Goal: Task Accomplishment & Management: Manage account settings

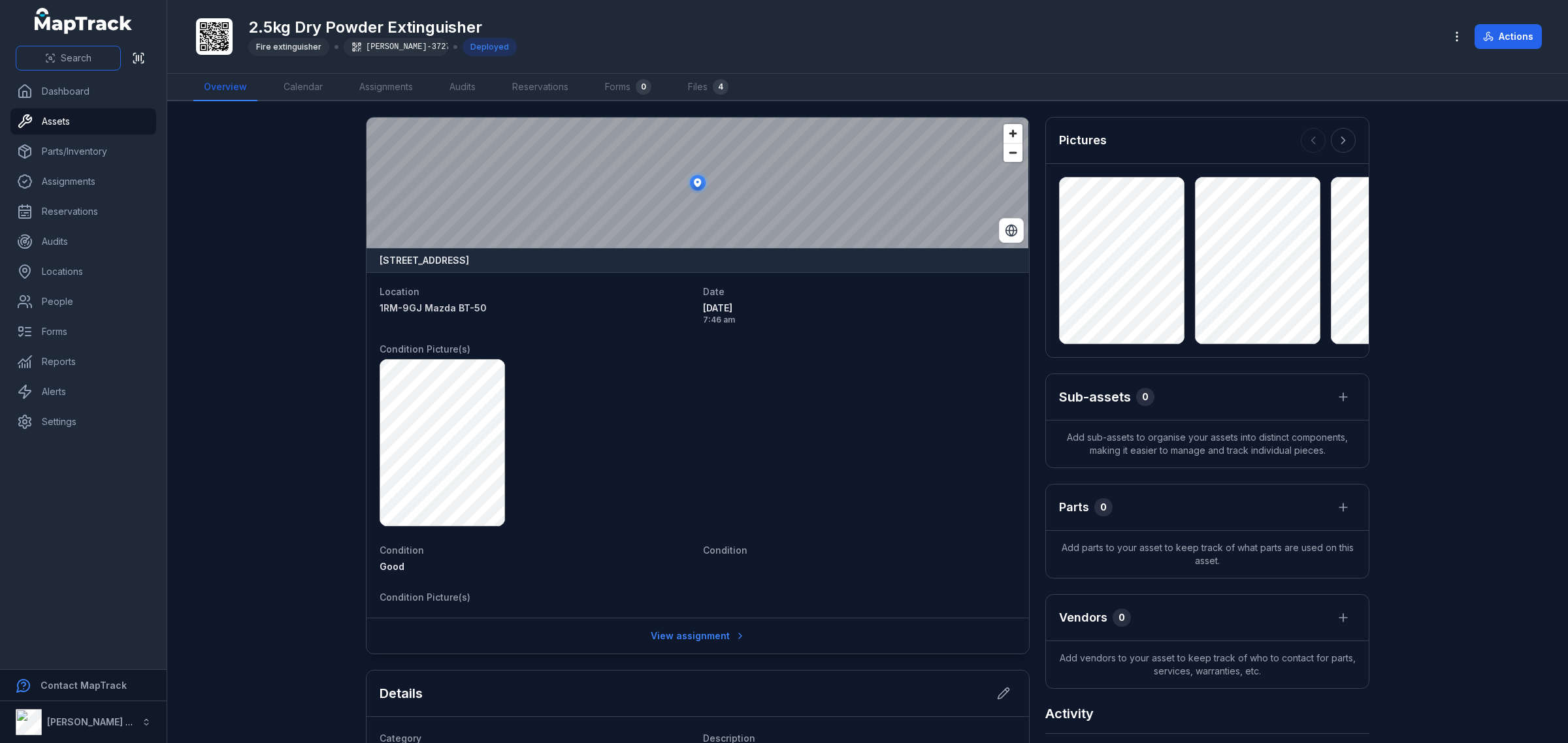
click at [37, 44] on div "Search" at bounding box center [83, 58] width 167 height 40
click at [40, 60] on button "Search" at bounding box center [68, 58] width 106 height 25
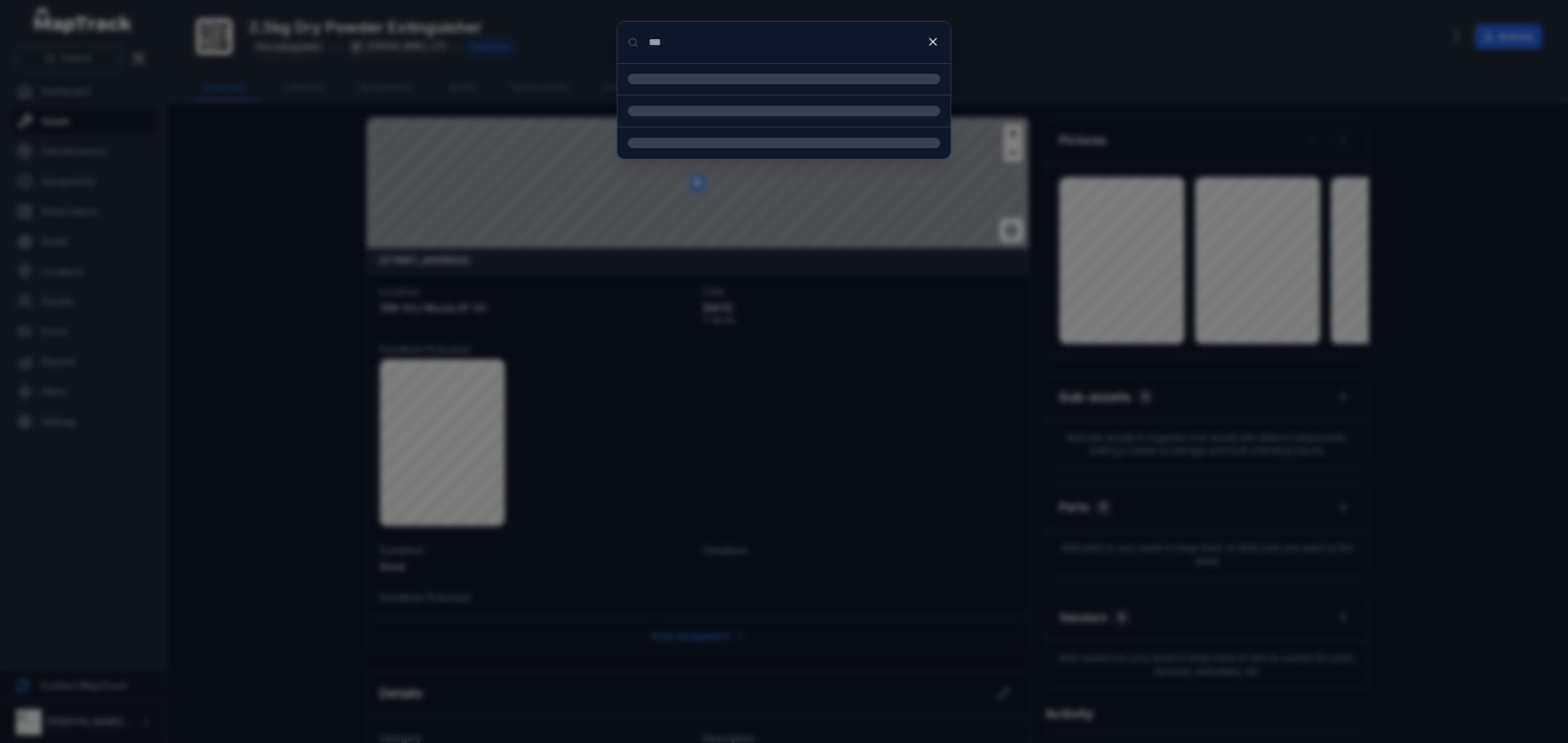
type input "***"
click at [689, 72] on li "1XF-6UJ Isuzu D-Max Location" at bounding box center [784, 88] width 334 height 50
click at [691, 102] on li "1XF-6UJ Isuzu D-Max Location" at bounding box center [784, 88] width 334 height 50
click at [776, 138] on div "2.5kg Dry Powder Extinguisher Asset" at bounding box center [800, 138] width 281 height 29
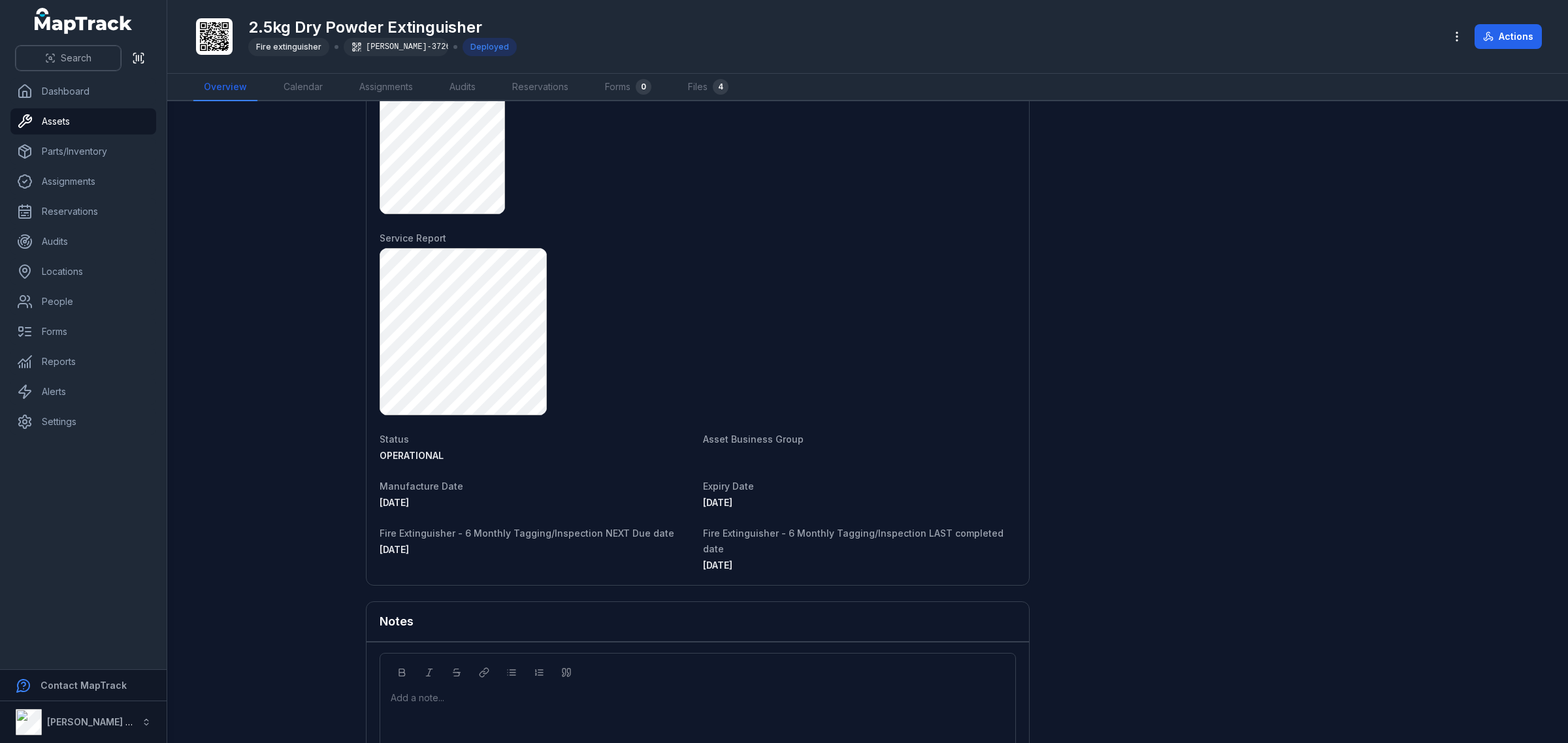
scroll to position [1177, 0]
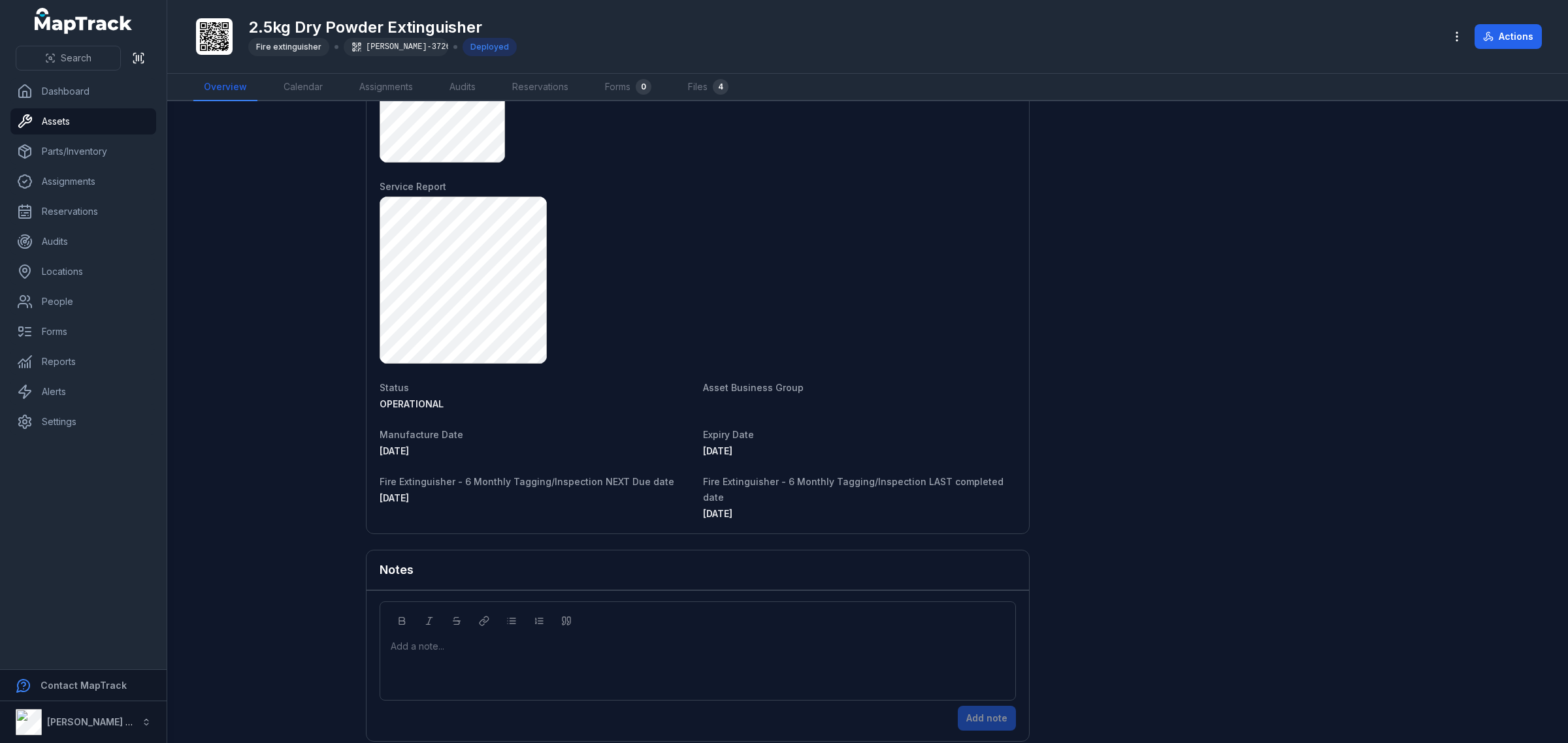
click at [732, 451] on span "[DATE]" at bounding box center [718, 451] width 29 height 11
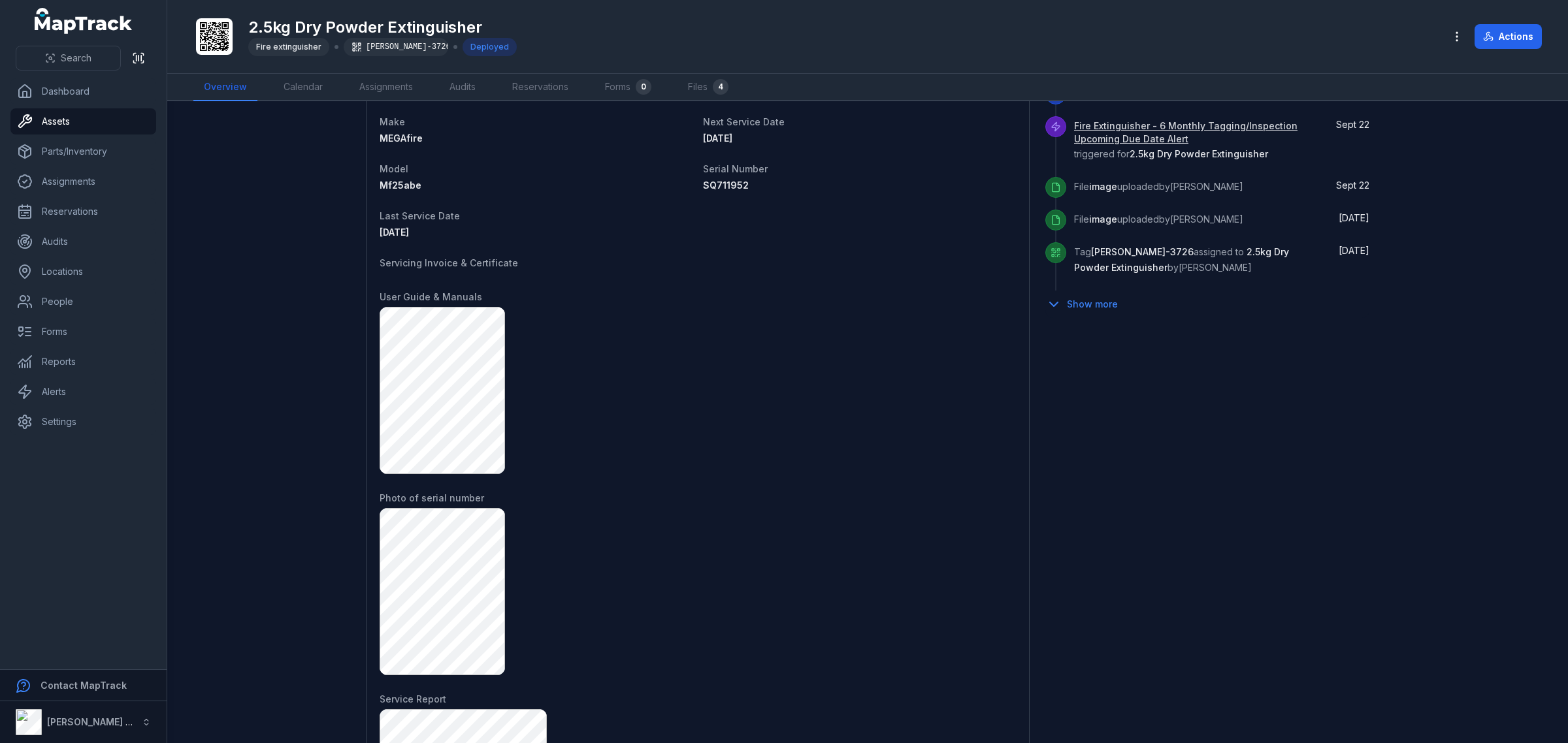
scroll to position [524, 0]
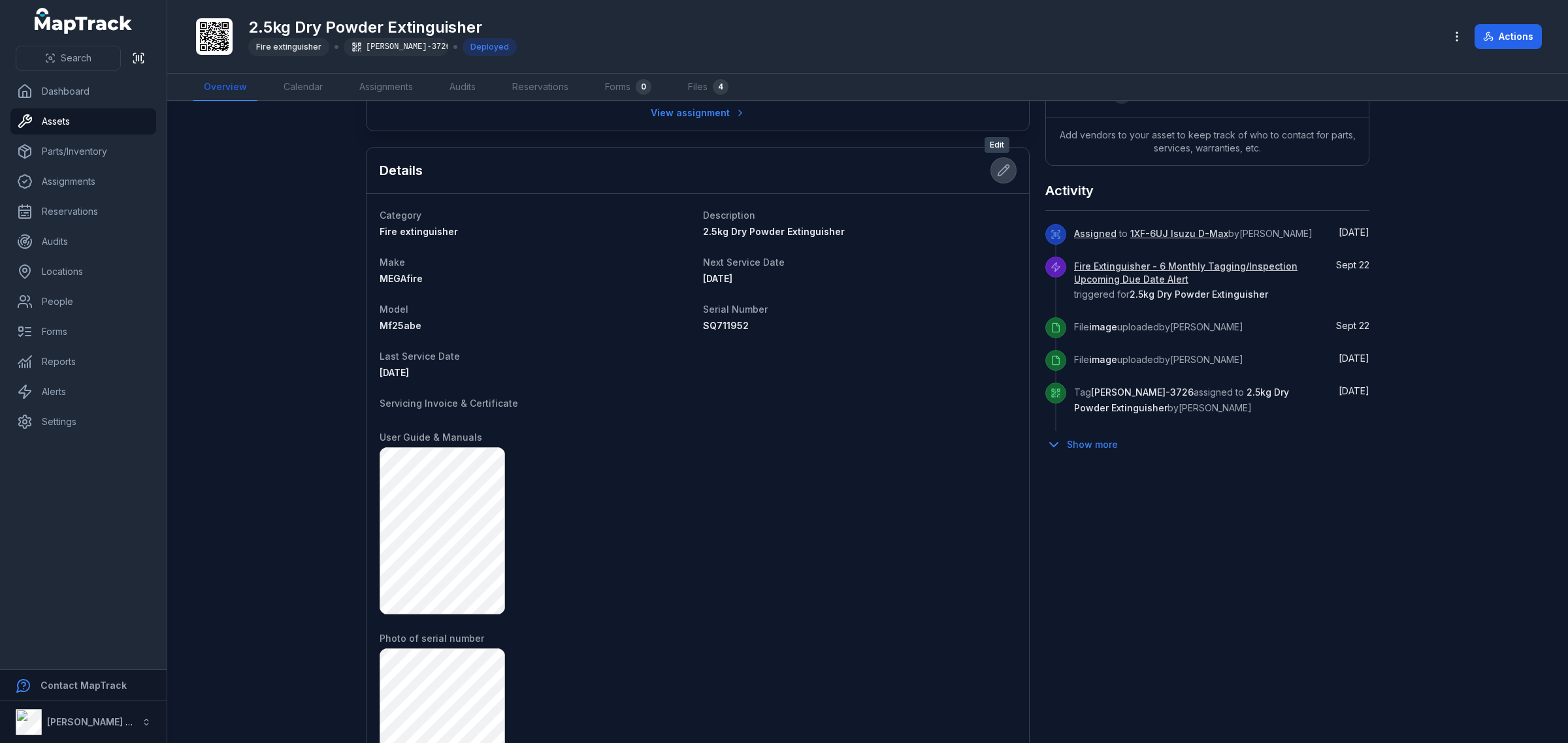
click at [1004, 175] on button at bounding box center [1004, 171] width 25 height 25
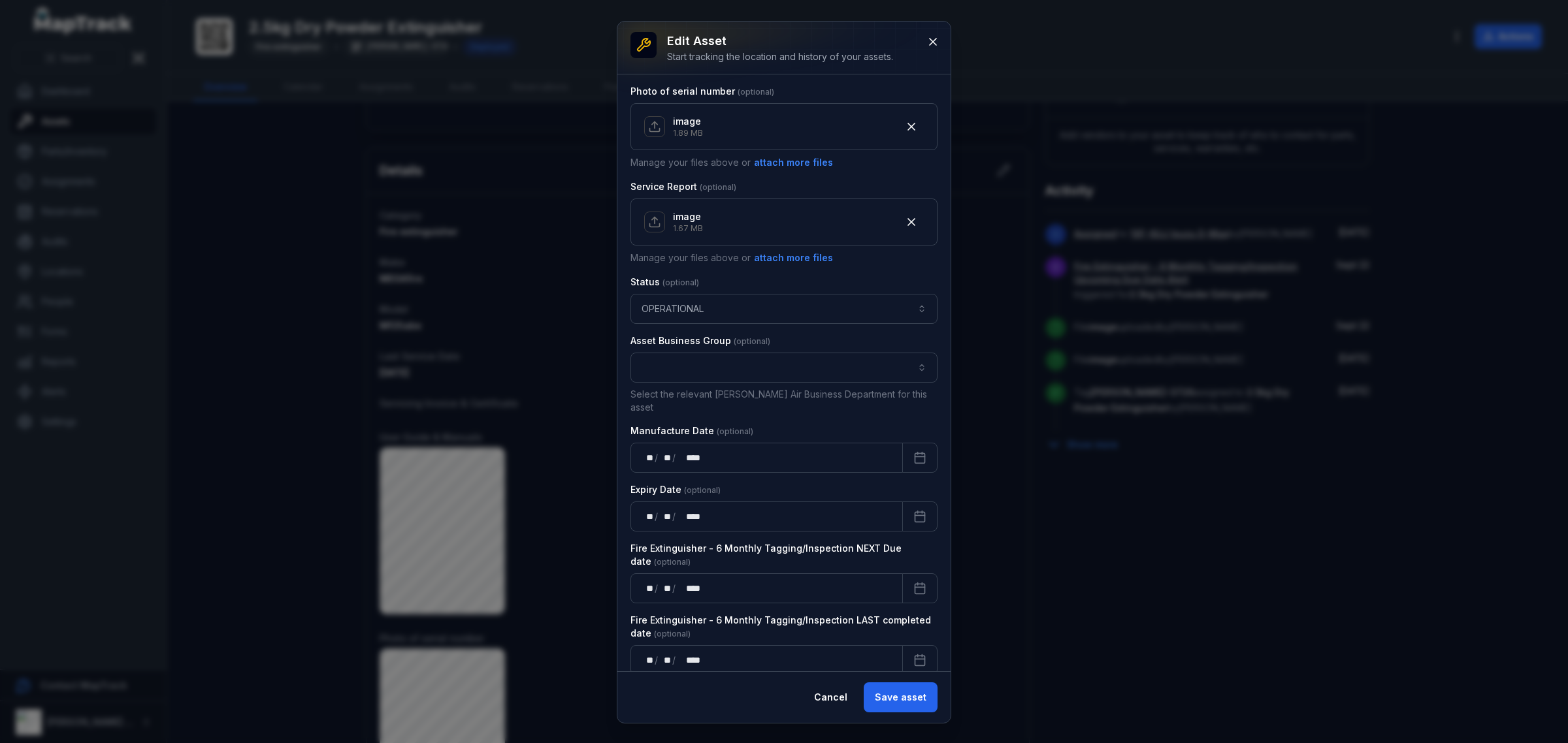
scroll to position [663, 0]
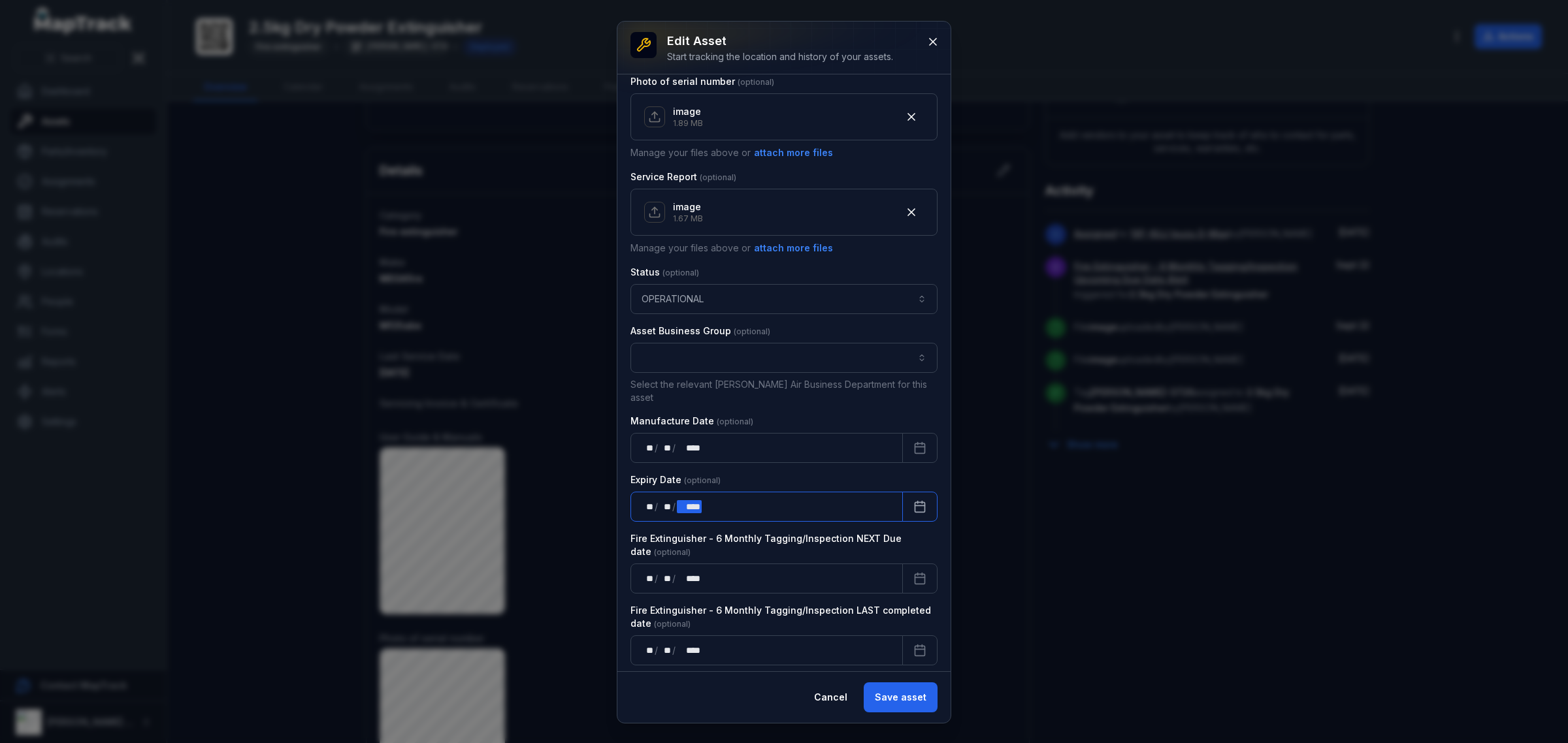
click at [765, 493] on div "** ** / ** ** / **** ****" at bounding box center [767, 506] width 272 height 30
click at [888, 693] on button "Save asset" at bounding box center [900, 697] width 74 height 30
